Goal: Task Accomplishment & Management: Complete application form

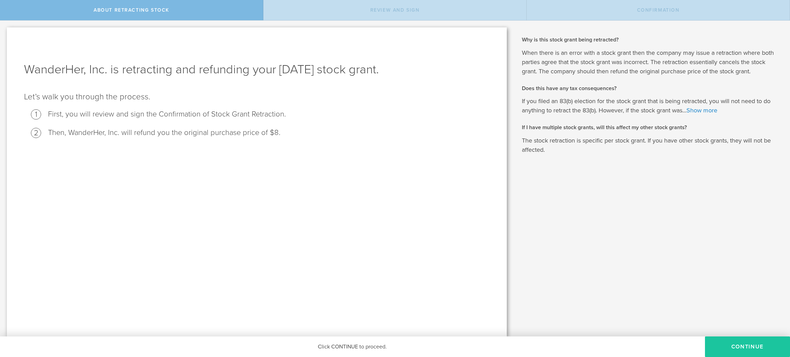
click at [725, 347] on button "Continue" at bounding box center [747, 347] width 85 height 21
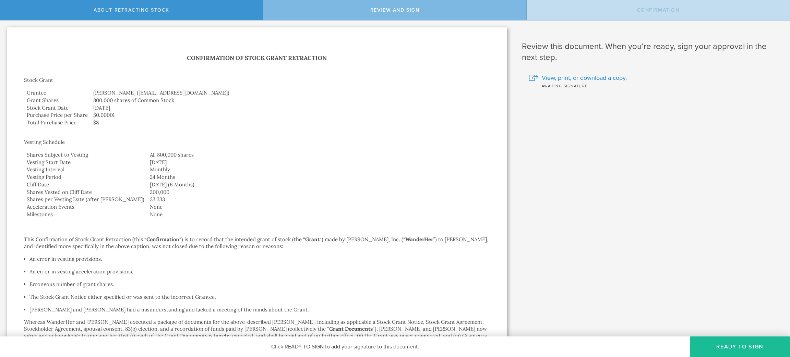
click at [725, 347] on button "Ready to Sign" at bounding box center [740, 347] width 100 height 21
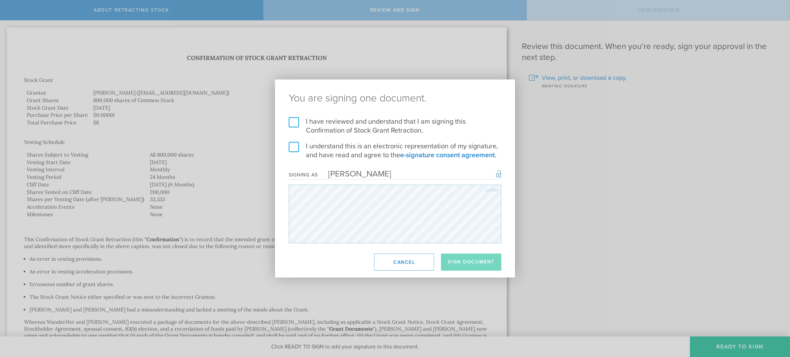
click at [296, 121] on label "I have reviewed and understand that I am signing this Confirmation of Stock Gra…" at bounding box center [395, 126] width 213 height 18
click at [0, 0] on input "I have reviewed and understand that I am signing this Confirmation of Stock Gra…" at bounding box center [0, 0] width 0 height 0
click at [291, 148] on label "I understand this is an electronic representation of my signature, and have rea…" at bounding box center [395, 151] width 213 height 18
click at [0, 0] on input "I understand this is an electronic representation of my signature, and have rea…" at bounding box center [0, 0] width 0 height 0
click at [472, 262] on button "Sign Document" at bounding box center [471, 262] width 60 height 17
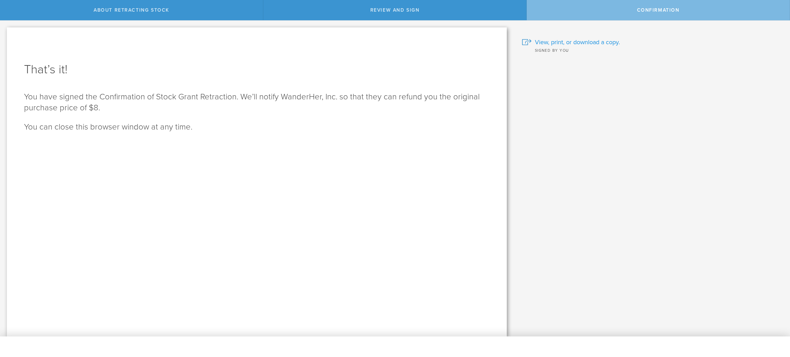
click at [605, 42] on span "View, print, or download a copy." at bounding box center [577, 42] width 85 height 9
